Goal: Transaction & Acquisition: Purchase product/service

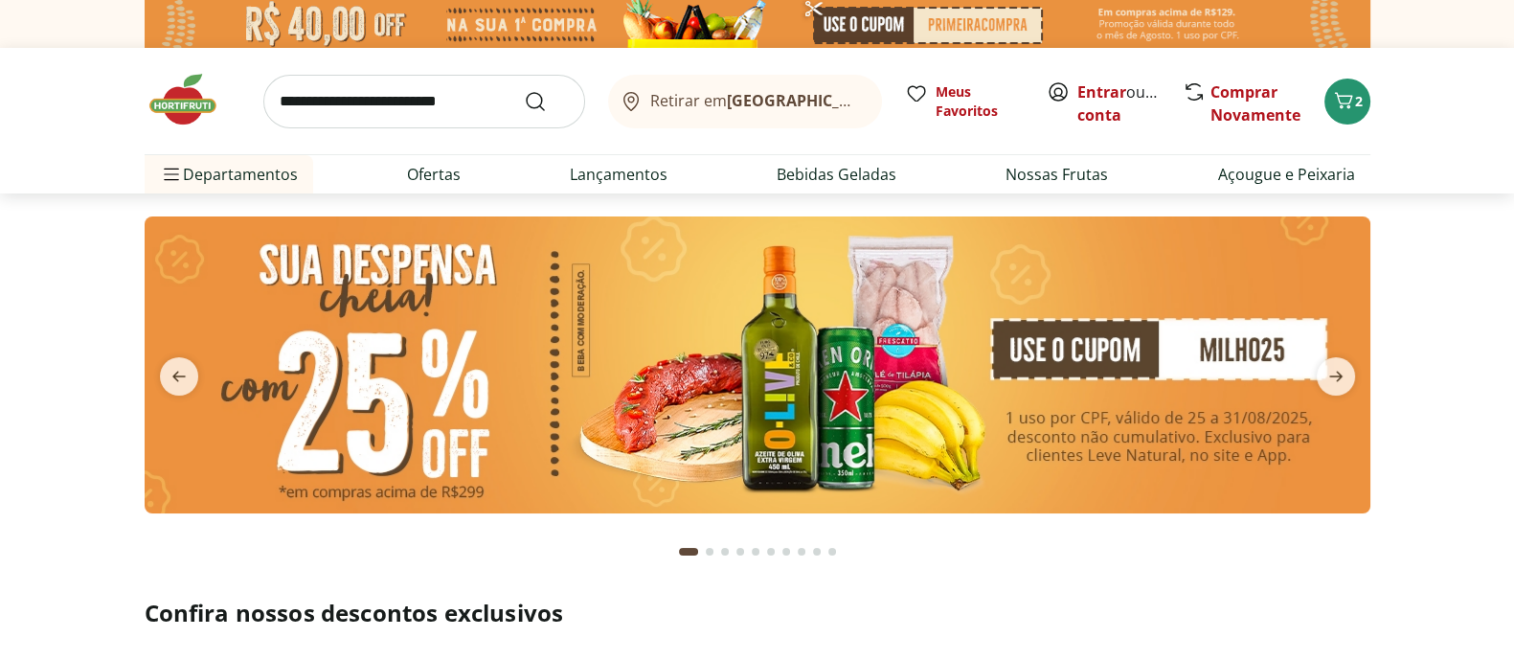
click at [372, 111] on input "search" at bounding box center [424, 102] width 322 height 54
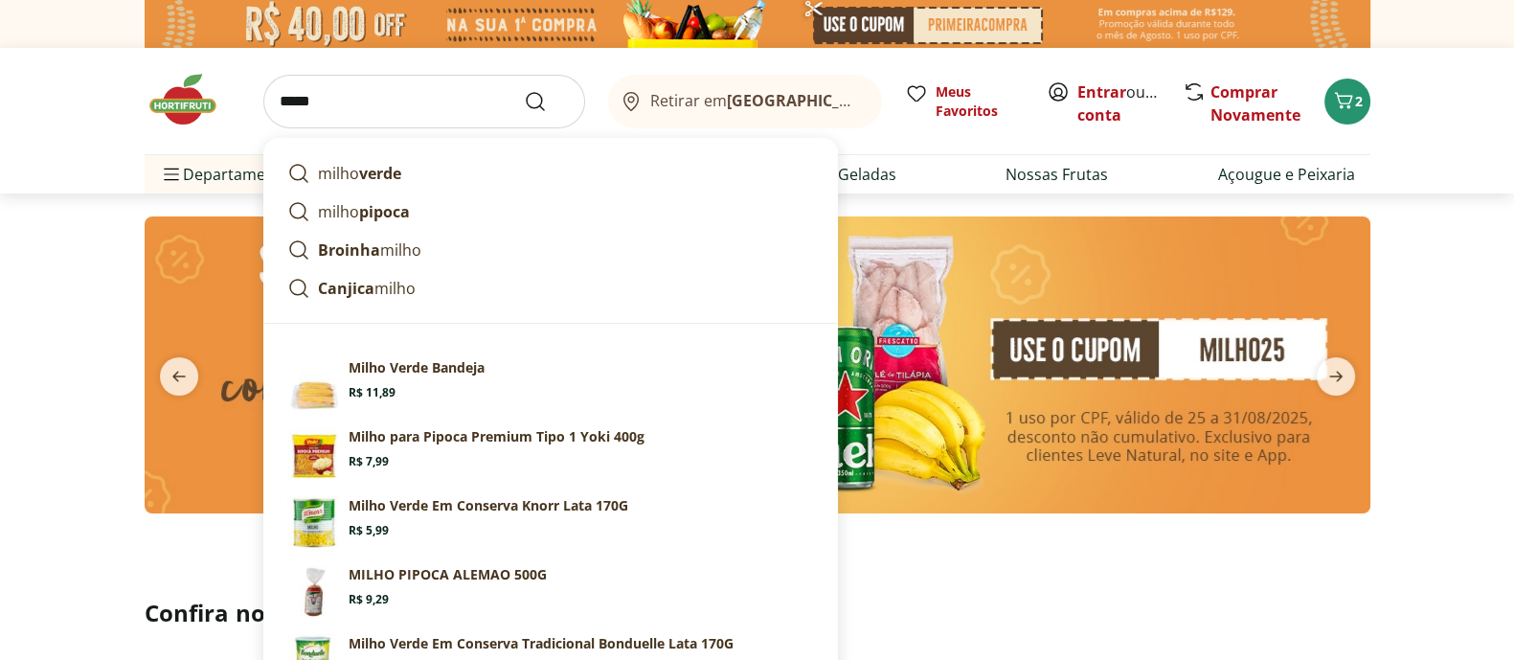
type input "*****"
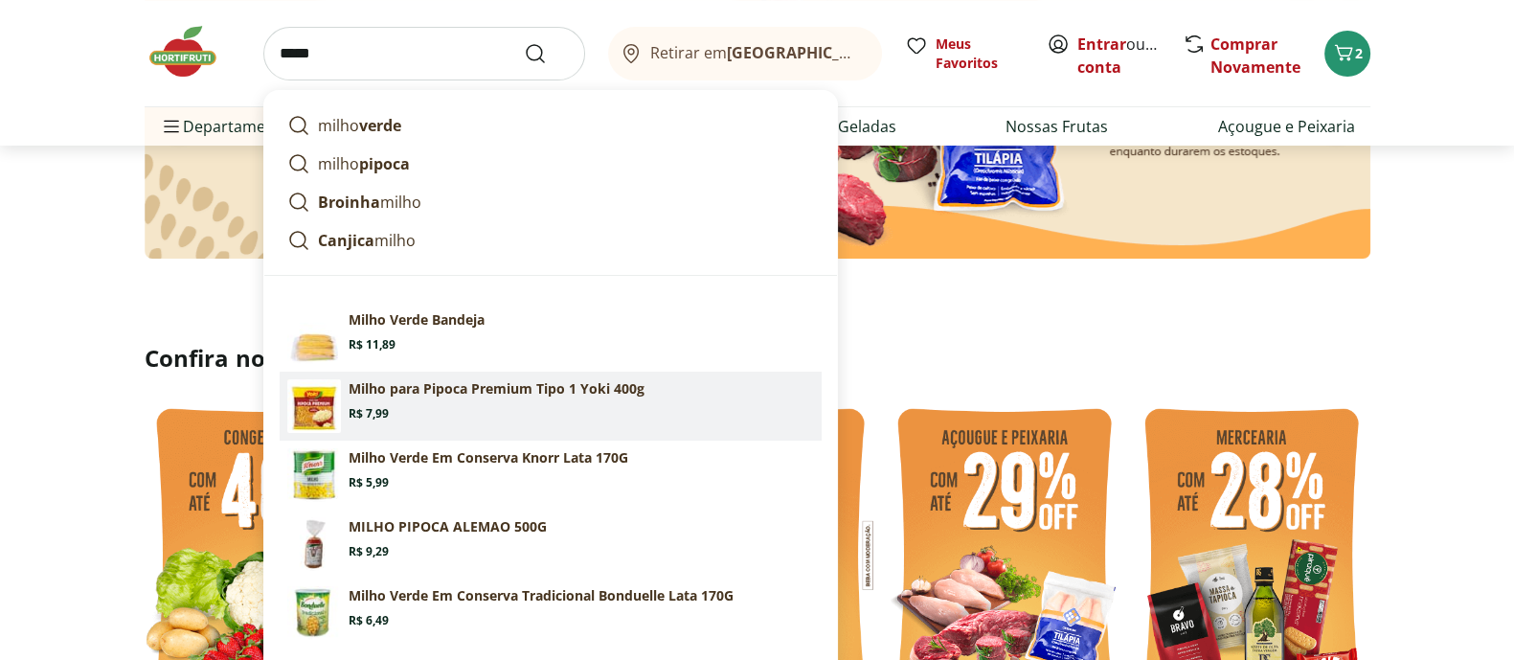
scroll to position [256, 0]
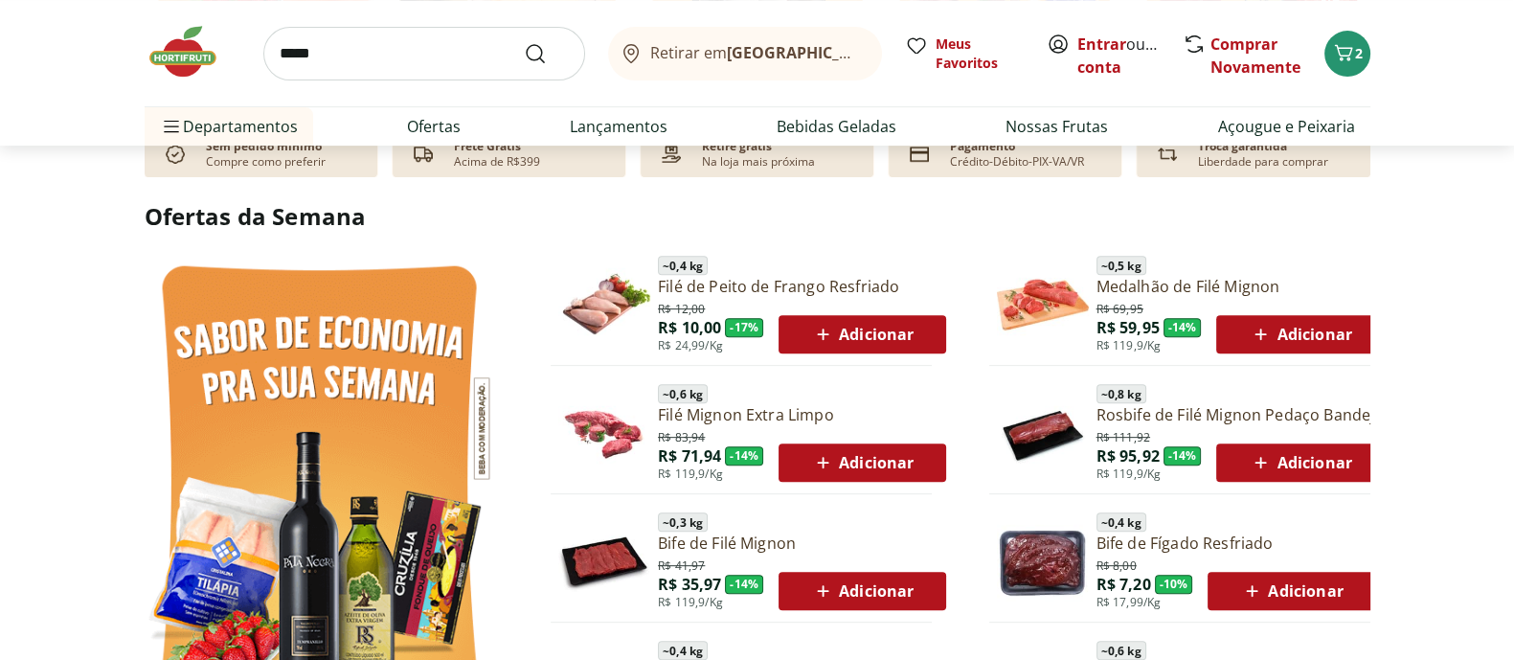
scroll to position [915, 0]
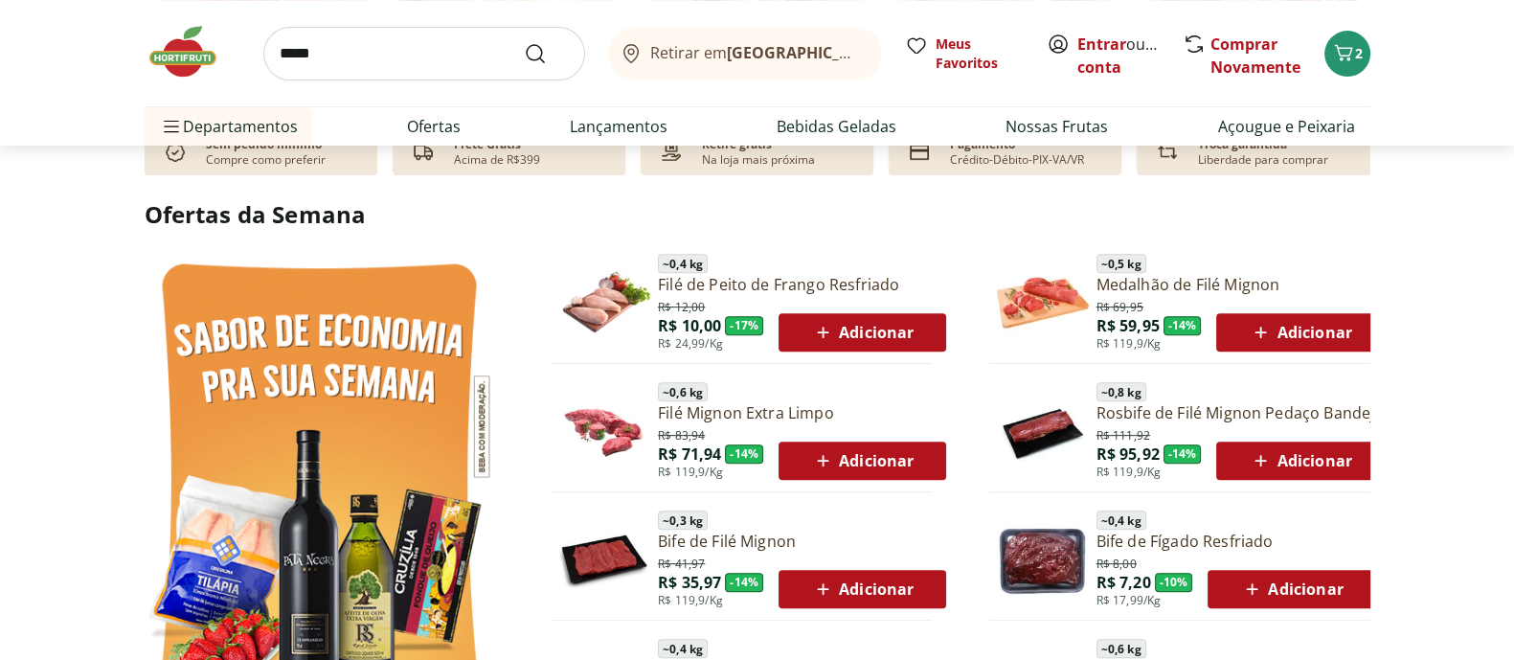
click at [1290, 457] on span "Adicionar" at bounding box center [1300, 460] width 102 height 23
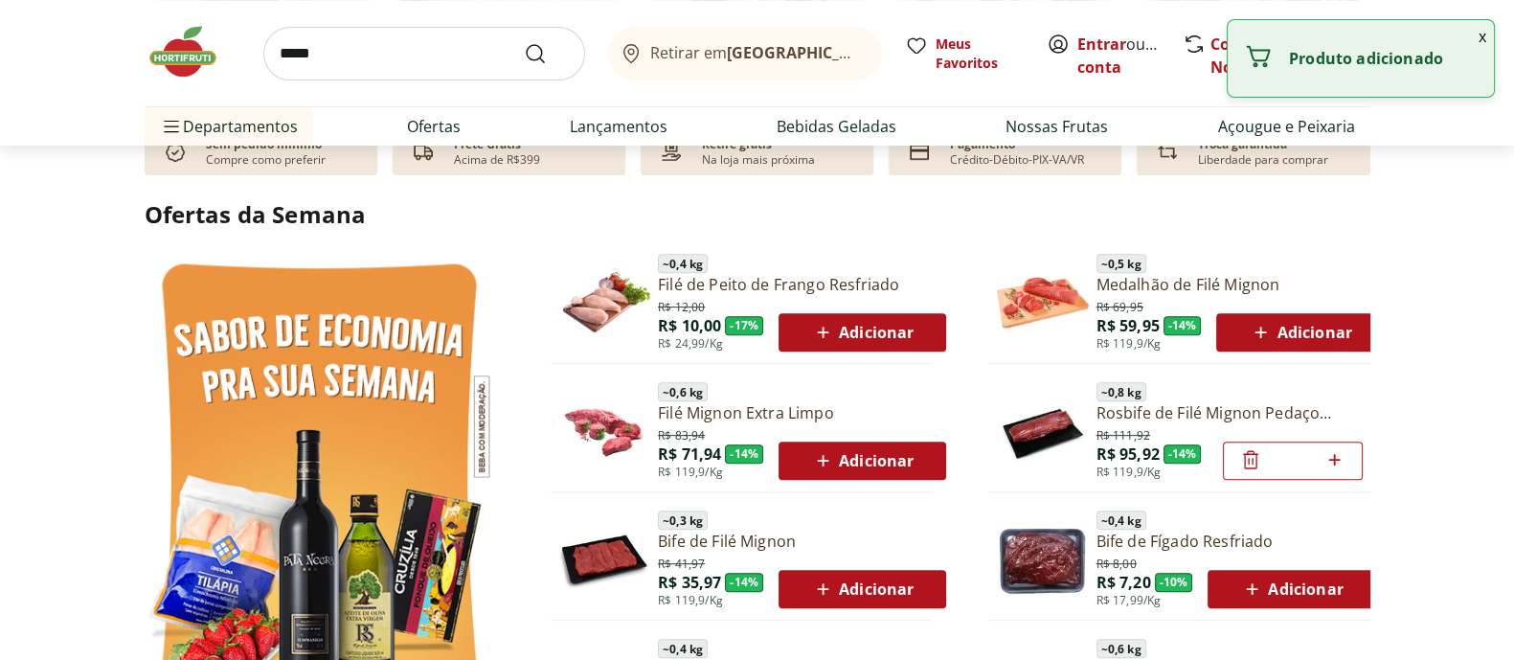
click at [1335, 459] on icon at bounding box center [1334, 459] width 11 height 11
type input "*"
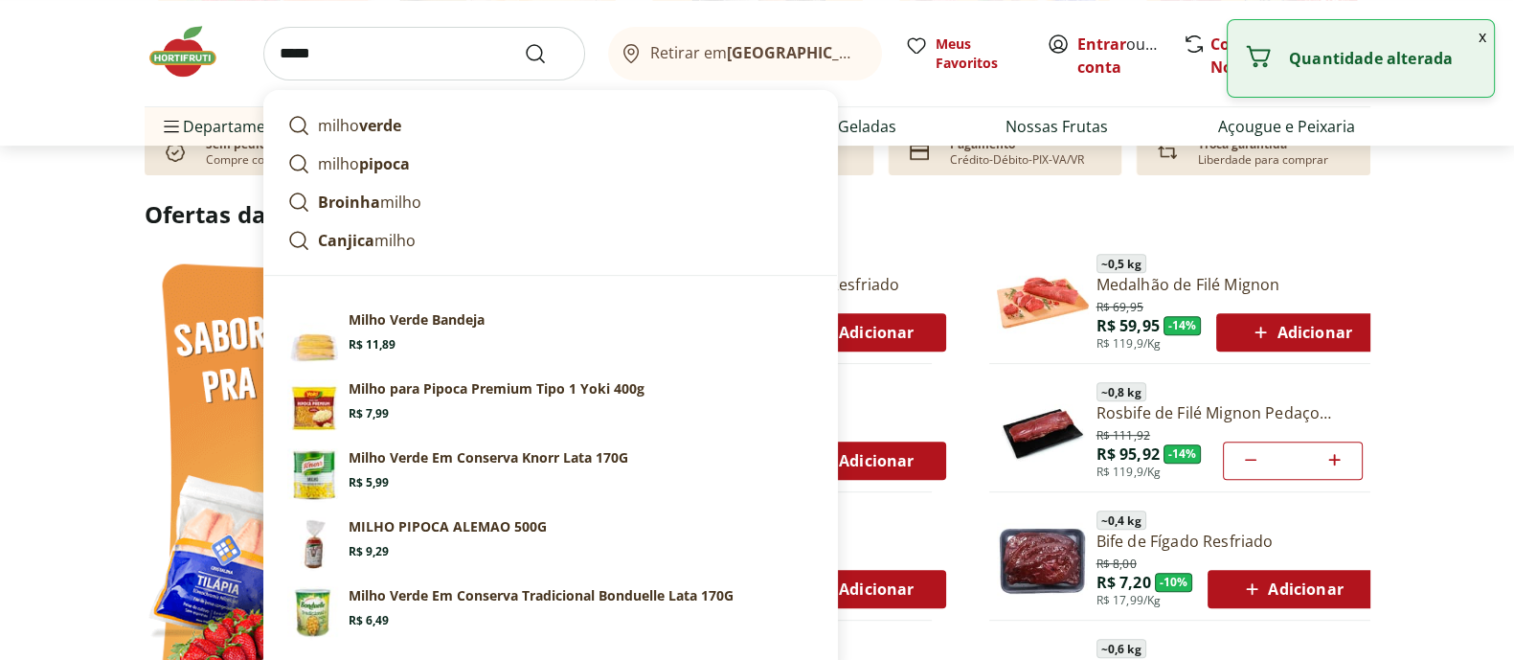
click at [388, 40] on input "*****" at bounding box center [424, 54] width 322 height 54
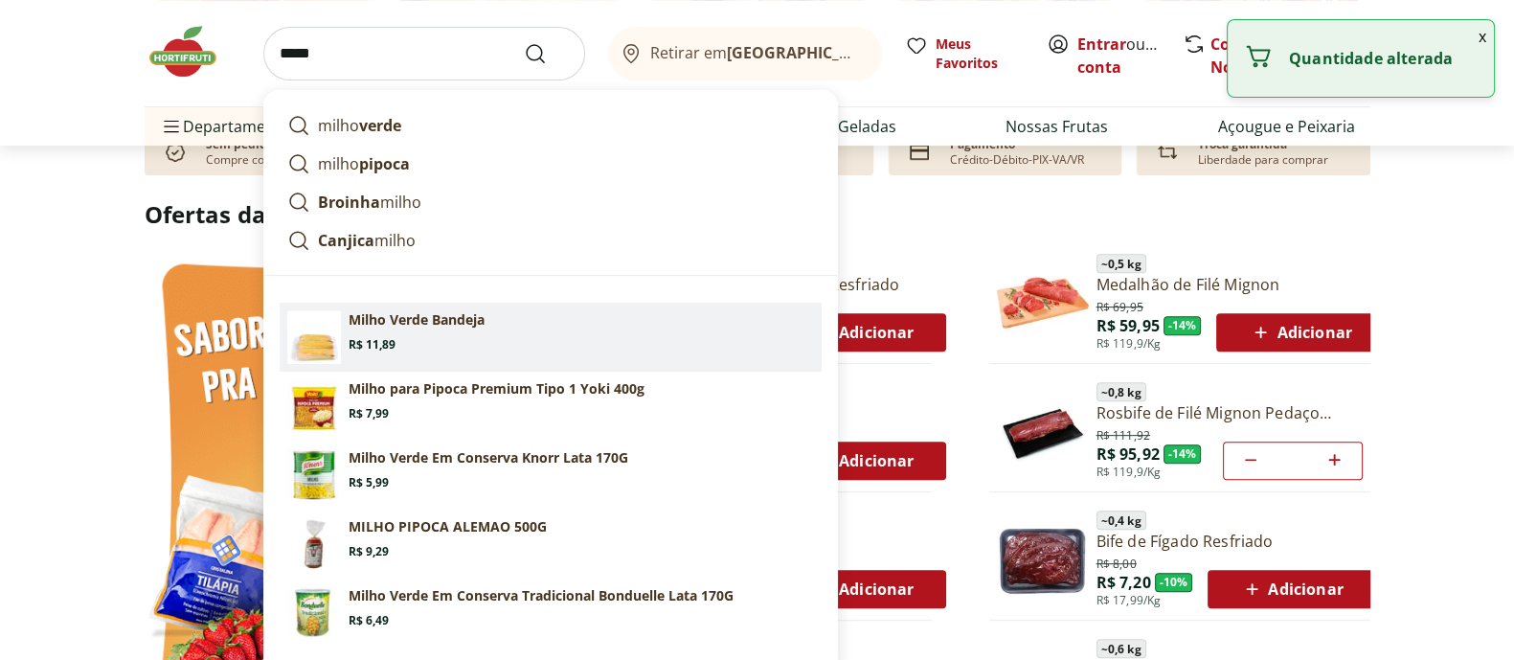
click at [448, 331] on section "Milho Verde Bandeja Price: R$ 11,89" at bounding box center [581, 331] width 465 height 42
type input "**********"
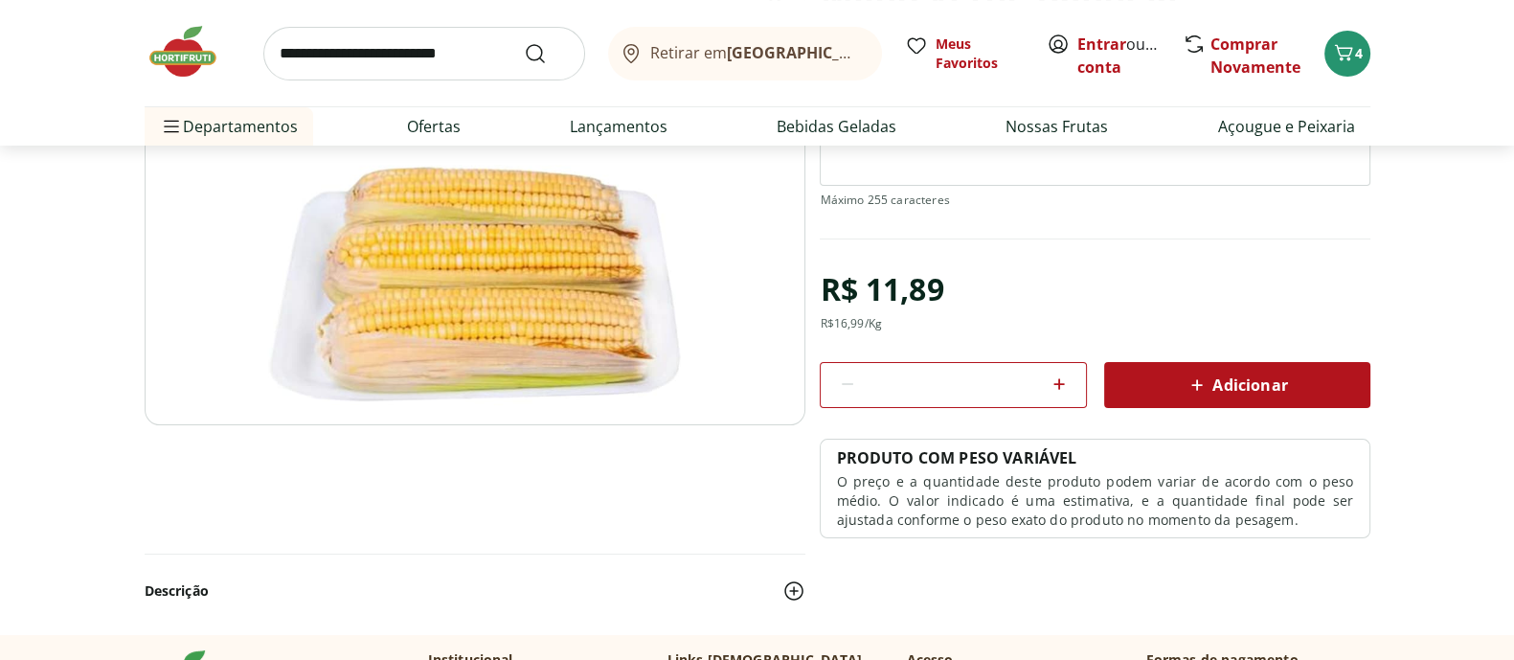
click at [1063, 382] on icon at bounding box center [1058, 383] width 11 height 11
type input "*"
click at [1148, 371] on div "Adicionar" at bounding box center [1237, 385] width 236 height 34
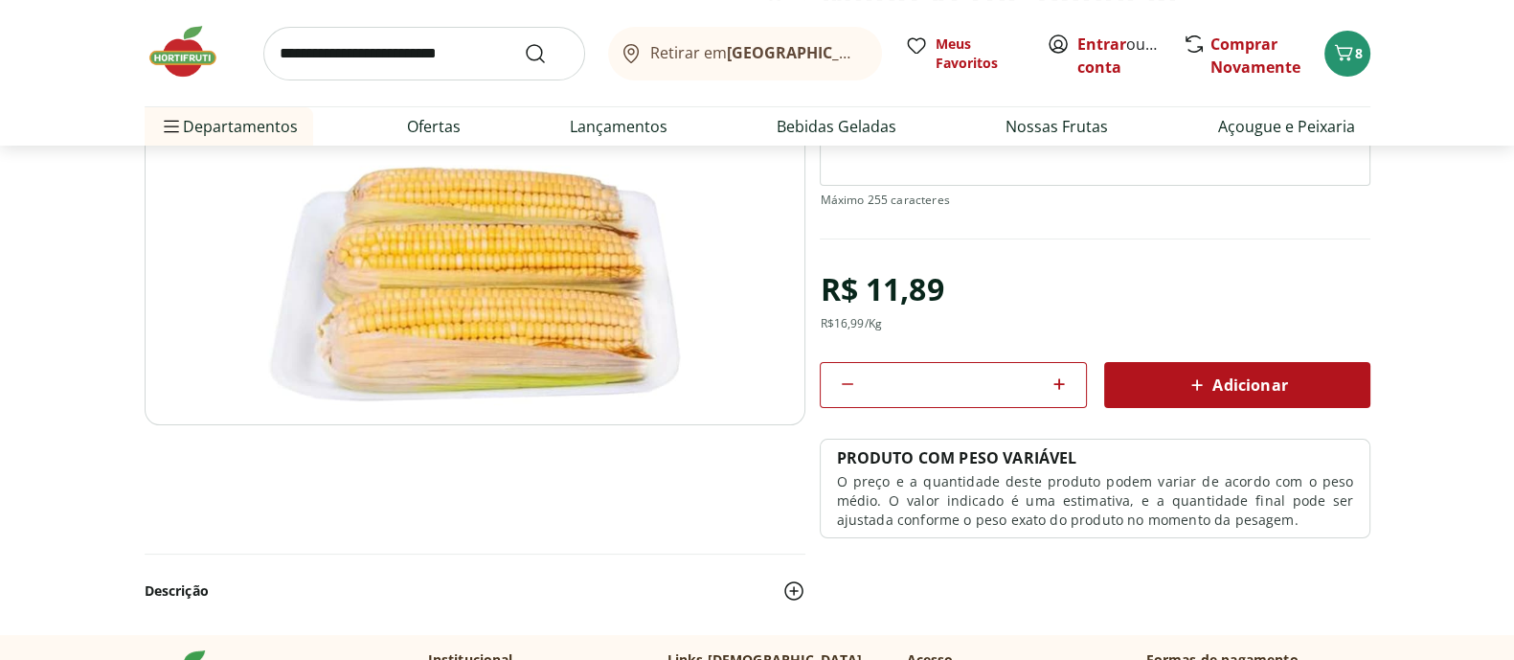
click at [1447, 82] on div at bounding box center [757, 330] width 1514 height 660
click at [1355, 44] on span "8" at bounding box center [1359, 53] width 8 height 18
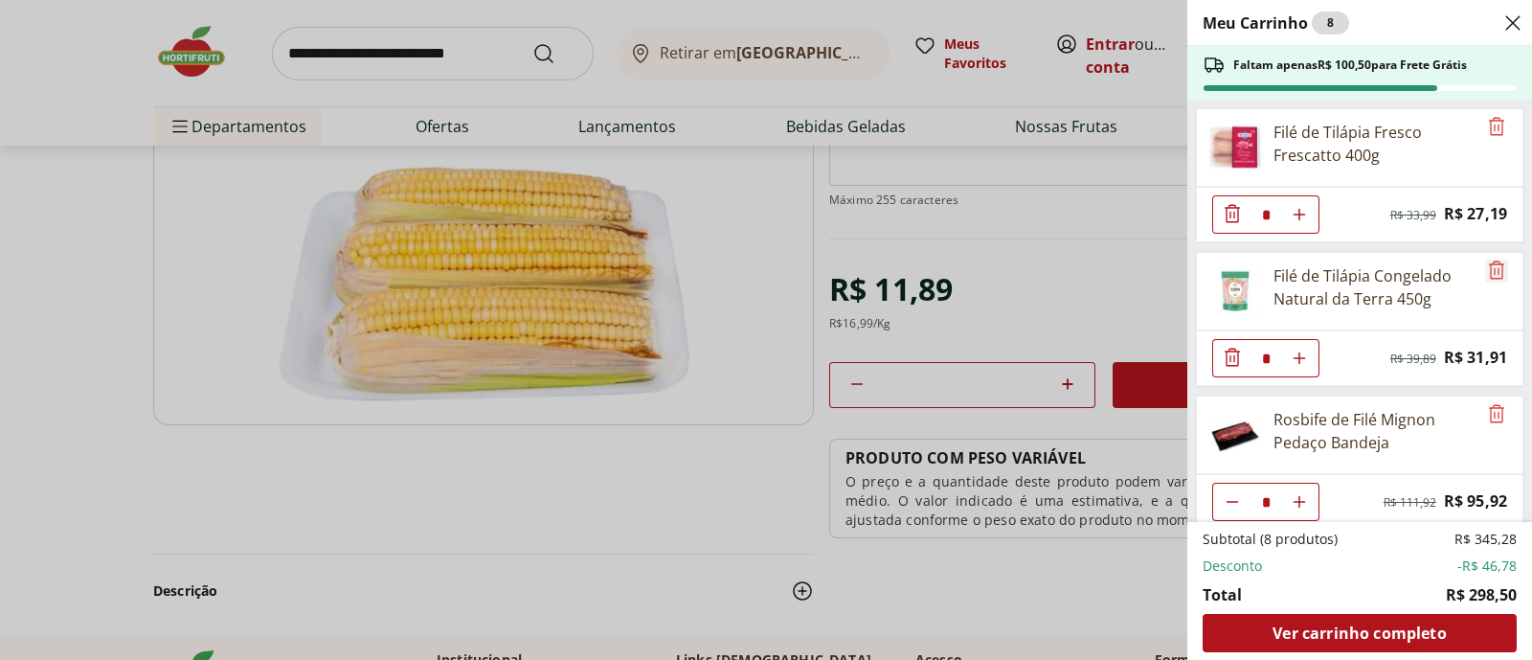
click at [1490, 273] on icon "Remove" at bounding box center [1496, 270] width 23 height 23
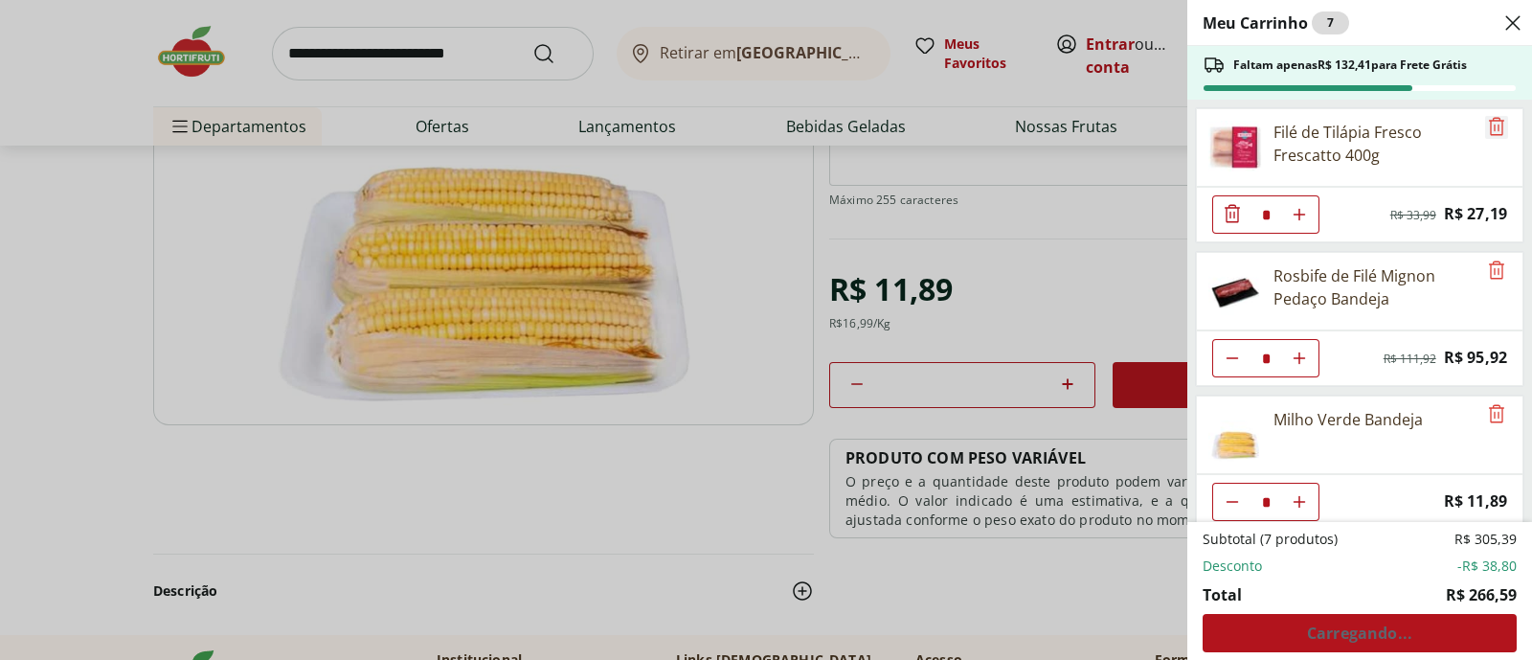
click at [1492, 124] on icon "Remove" at bounding box center [1496, 126] width 15 height 18
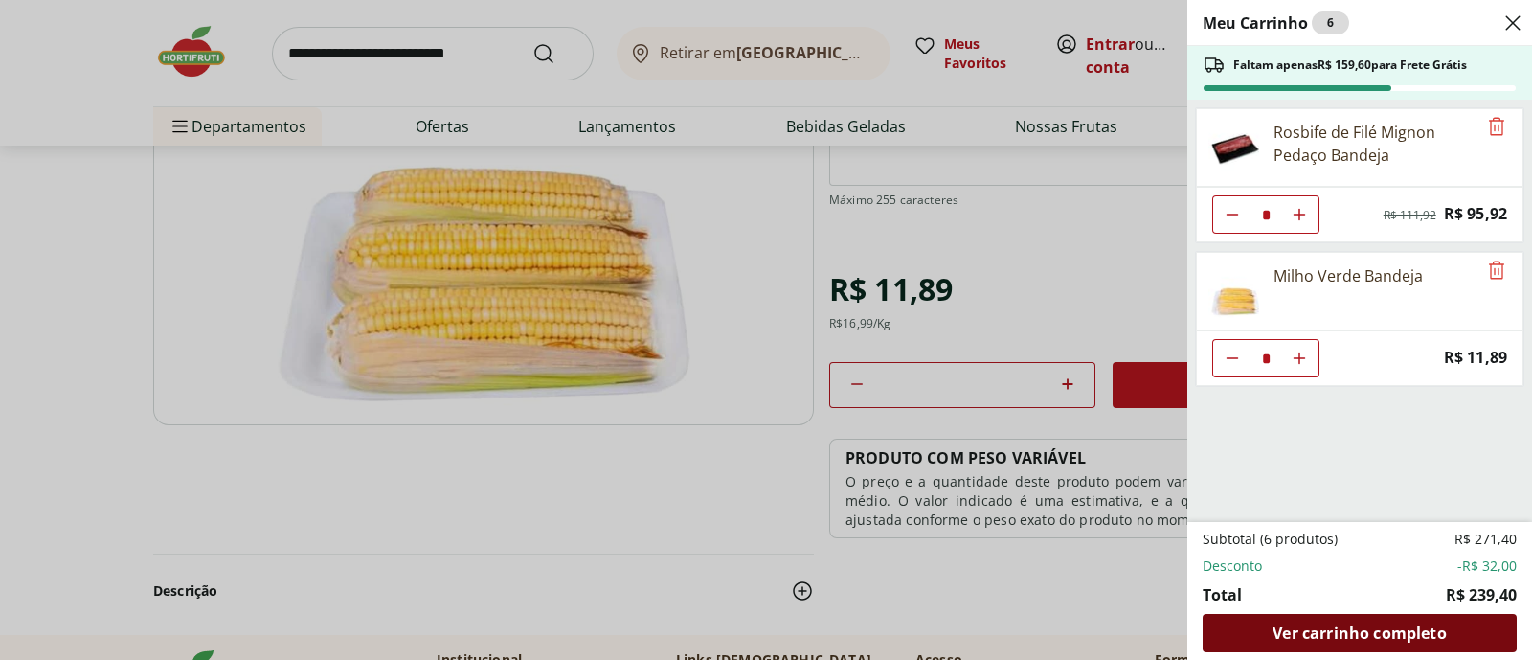
click at [1360, 641] on span "Ver carrinho completo" at bounding box center [1359, 632] width 173 height 15
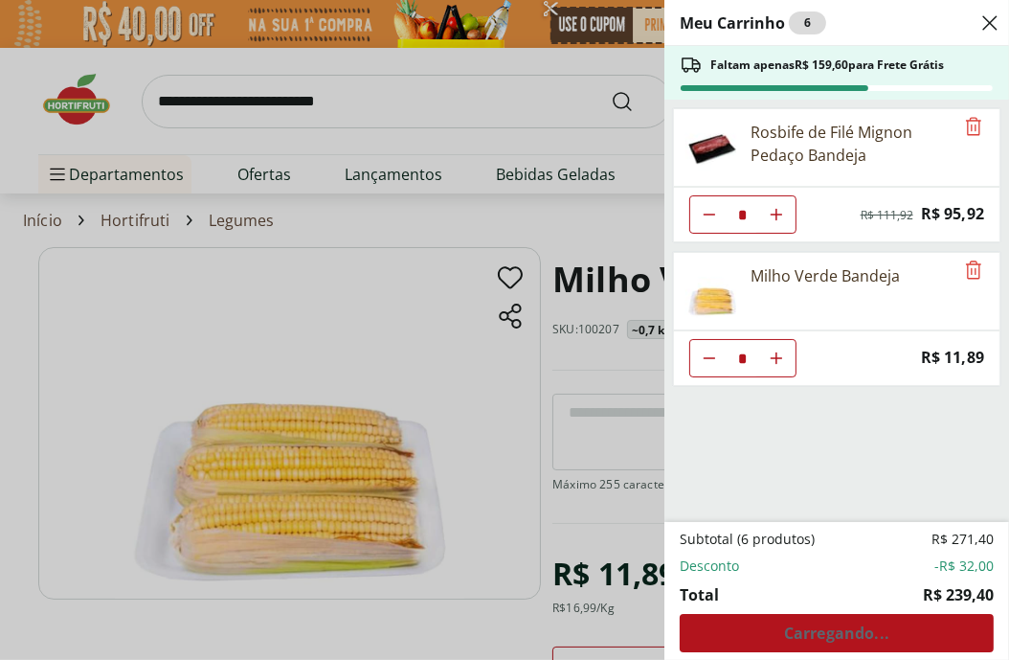
click at [795, 626] on div "Subtotal (6 produtos) R$ 271,40 Desconto -R$ 32,00 Total R$ 239,40 Carregando..." at bounding box center [837, 591] width 314 height 123
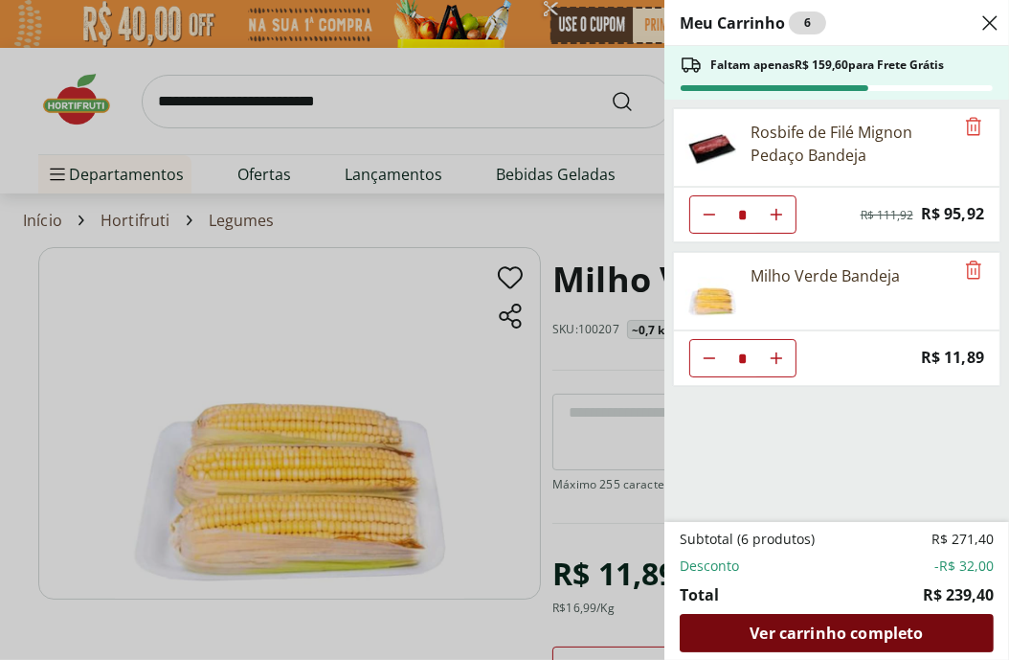
click at [795, 626] on span "Ver carrinho completo" at bounding box center [836, 632] width 173 height 15
